Goal: Transaction & Acquisition: Purchase product/service

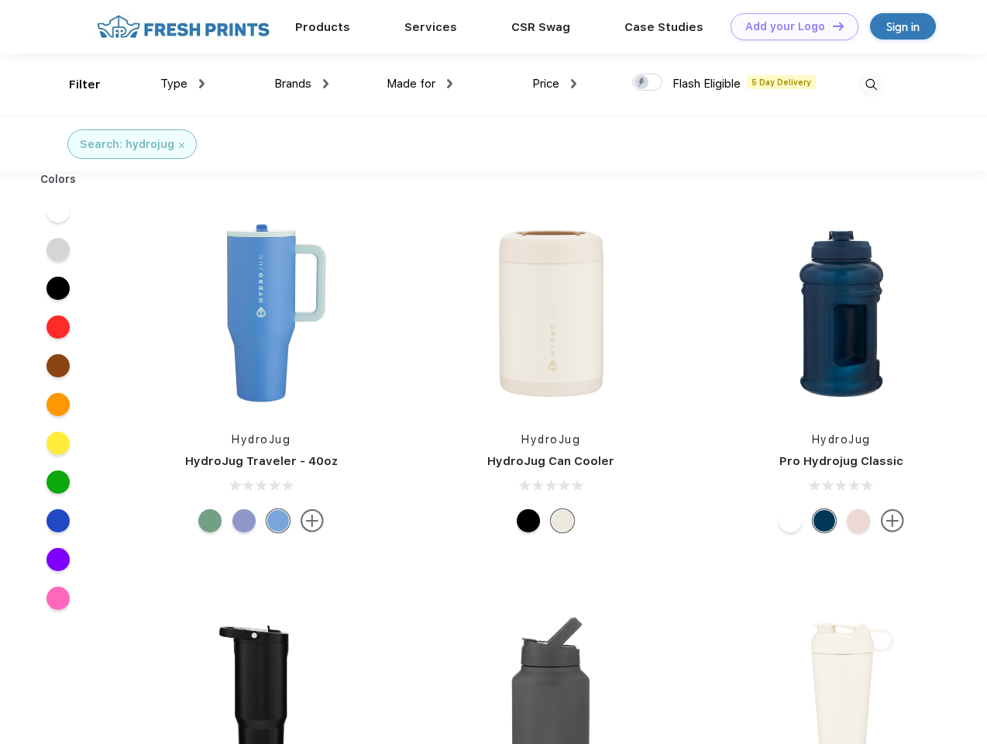
click at [789, 26] on link "Add your Logo Design Tool" at bounding box center [795, 26] width 128 height 27
click at [0, 0] on div "Design Tool" at bounding box center [0, 0] width 0 height 0
click at [832, 26] on link "Add your Logo Design Tool" at bounding box center [795, 26] width 128 height 27
click at [74, 84] on div "Filter" at bounding box center [85, 85] width 32 height 18
click at [183, 84] on span "Type" at bounding box center [173, 84] width 27 height 14
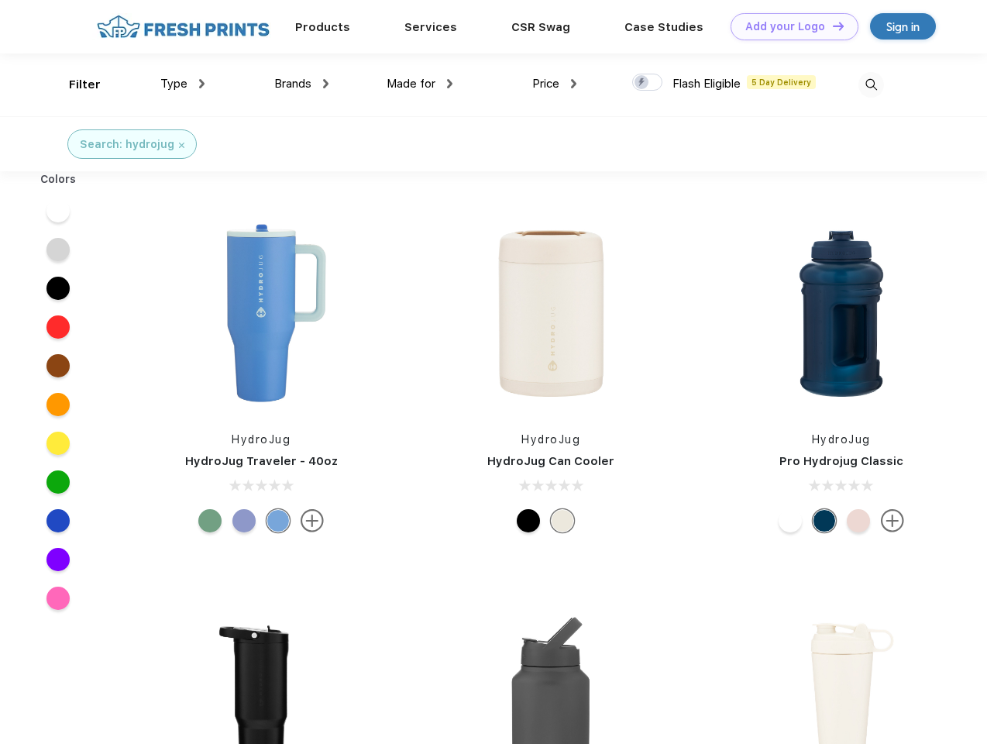
click at [301, 84] on span "Brands" at bounding box center [292, 84] width 37 height 14
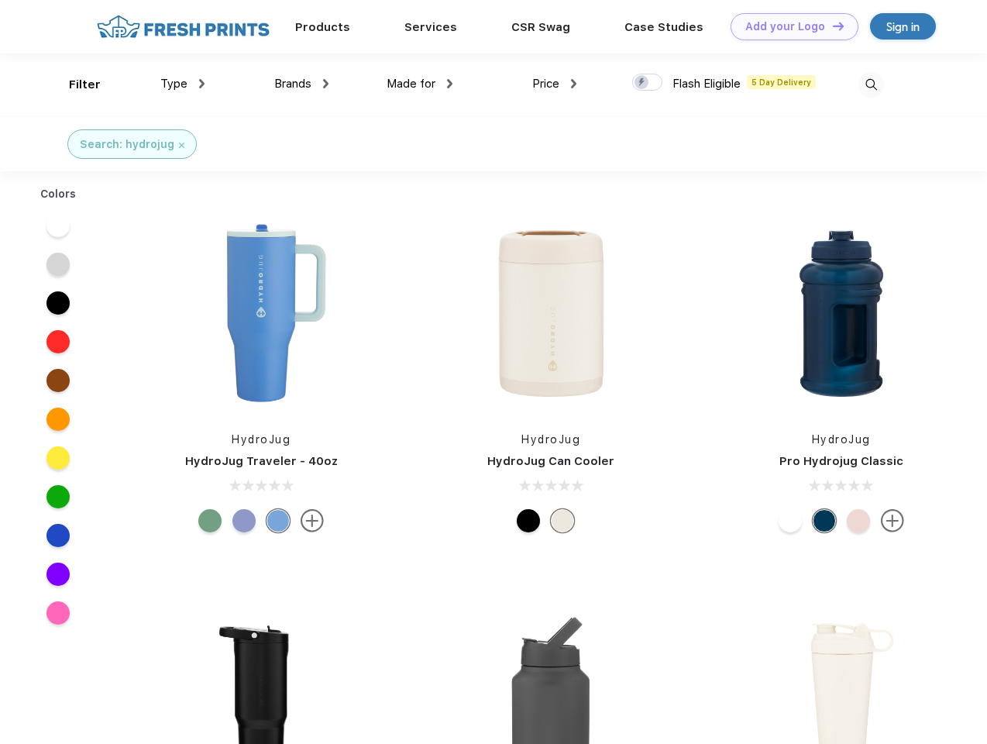
click at [420, 84] on span "Made for" at bounding box center [411, 84] width 49 height 14
click at [555, 84] on span "Price" at bounding box center [545, 84] width 27 height 14
click at [648, 83] on div at bounding box center [647, 82] width 30 height 17
click at [642, 83] on input "checkbox" at bounding box center [637, 78] width 10 height 10
click at [871, 84] on img at bounding box center [872, 85] width 26 height 26
